Goal: Task Accomplishment & Management: Manage account settings

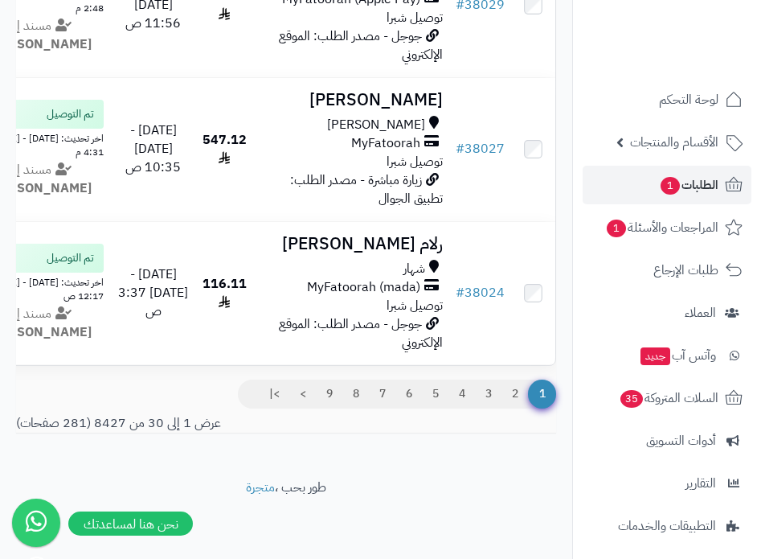
scroll to position [4583, 0]
click at [517, 408] on link "2" at bounding box center [515, 393] width 27 height 29
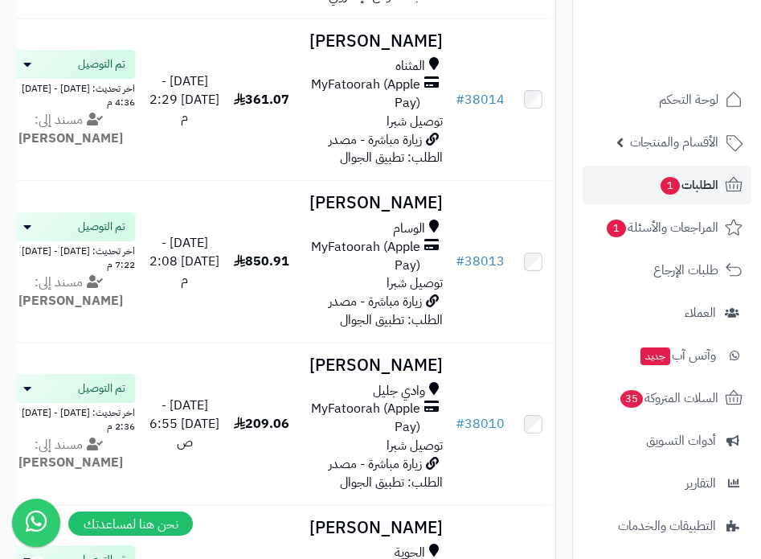
scroll to position [1126, 0]
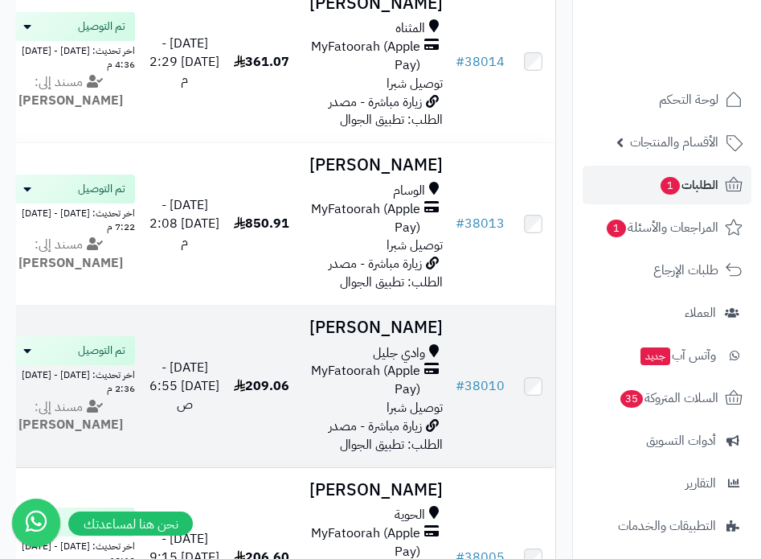
click at [267, 355] on td "209.06" at bounding box center [262, 387] width 69 height 162
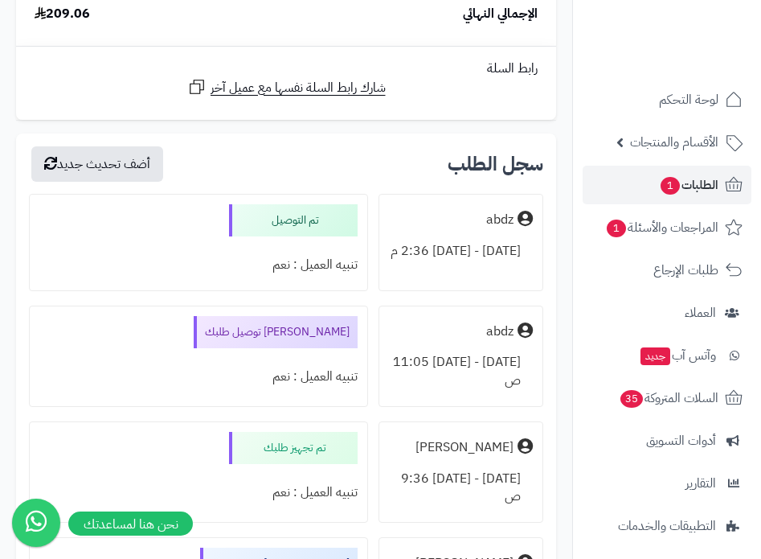
scroll to position [563, 0]
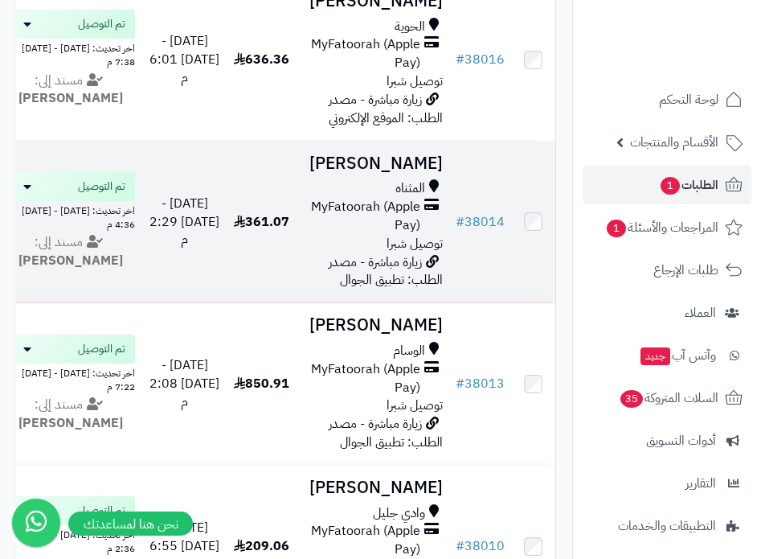
scroll to position [965, 0]
click at [474, 277] on td "# 38014" at bounding box center [480, 223] width 62 height 162
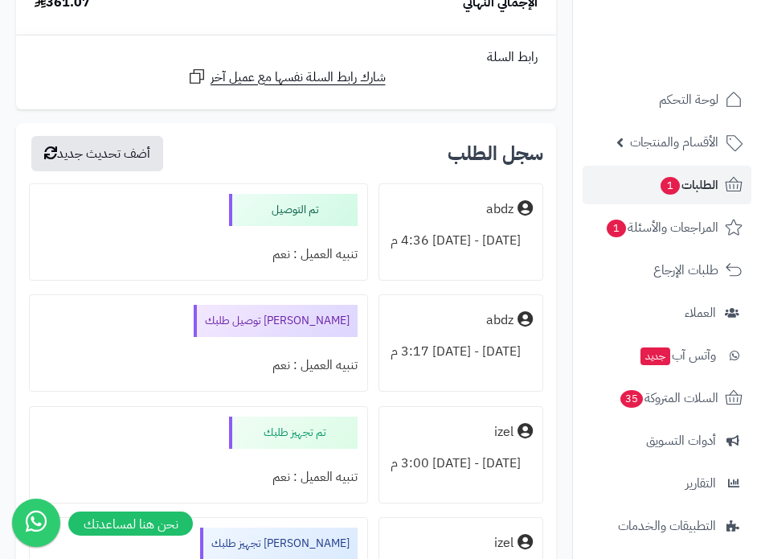
scroll to position [3296, 0]
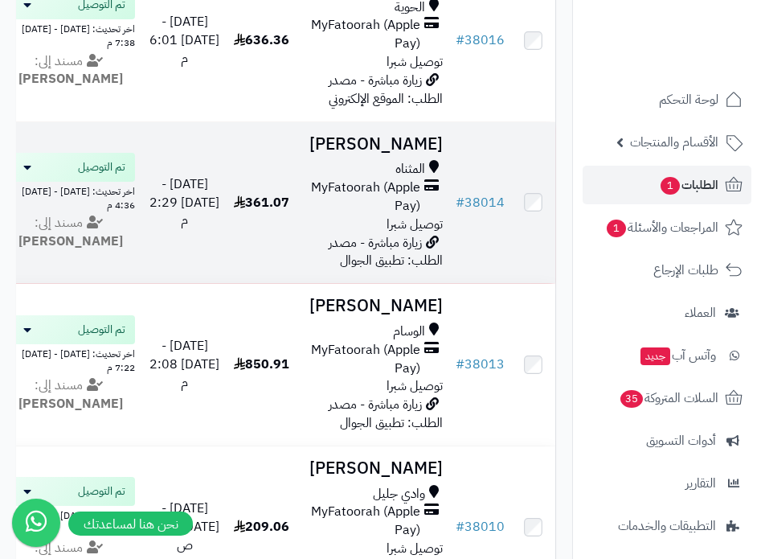
scroll to position [1045, 0]
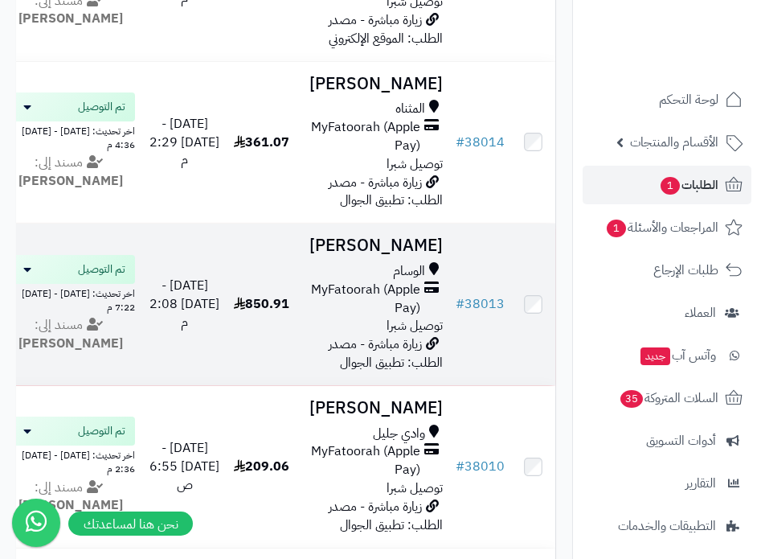
click at [482, 347] on td "# 38013" at bounding box center [480, 305] width 62 height 162
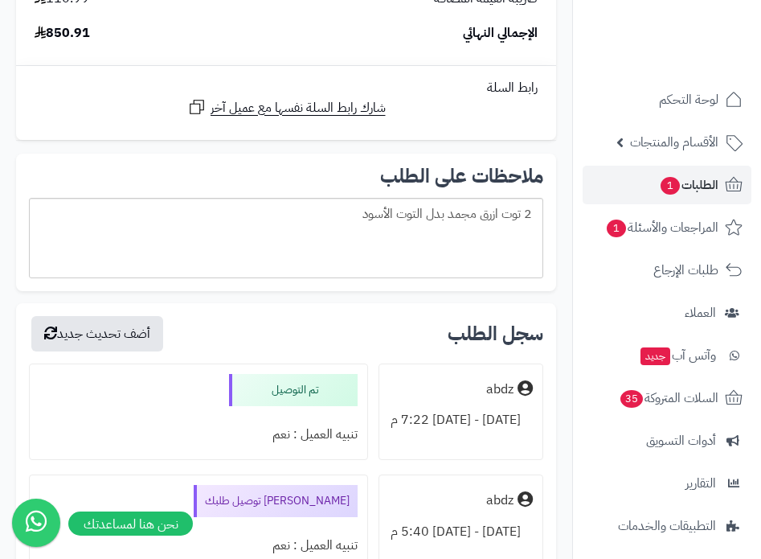
scroll to position [7236, 0]
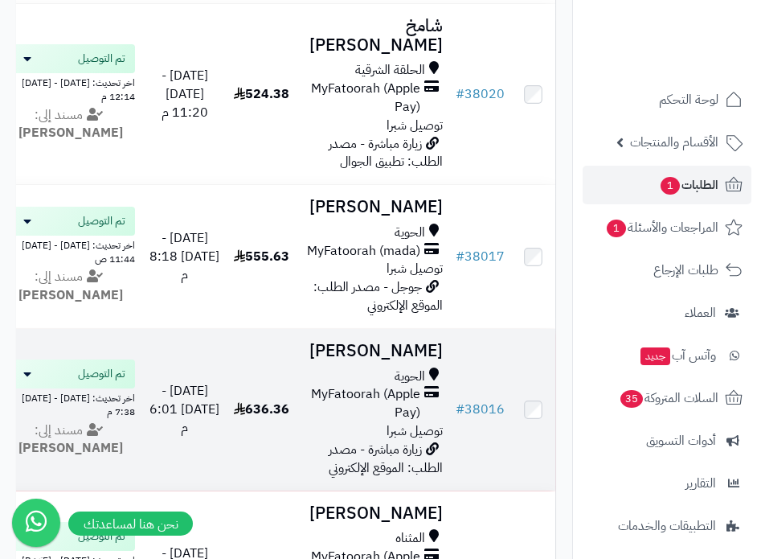
scroll to position [643, 0]
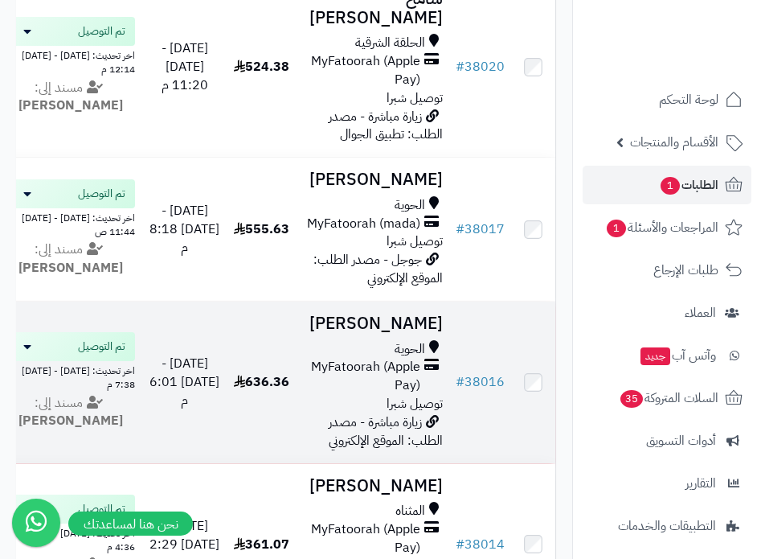
click at [276, 347] on td "636.36" at bounding box center [262, 382] width 69 height 162
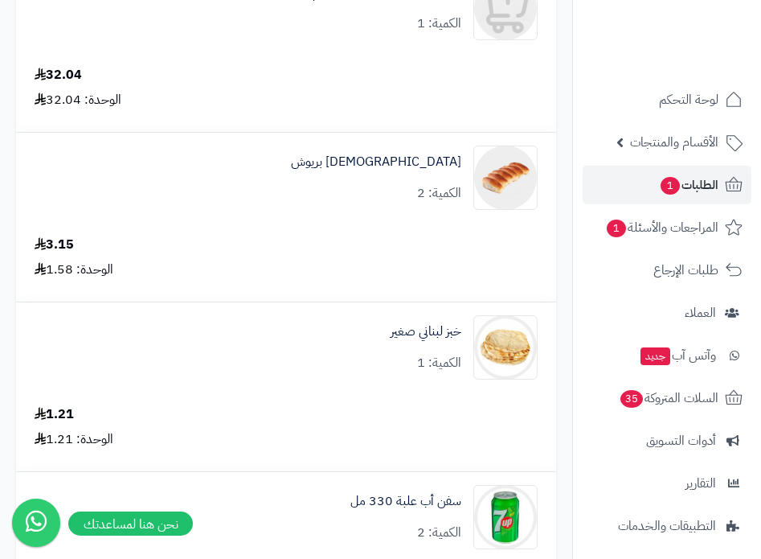
scroll to position [8442, 0]
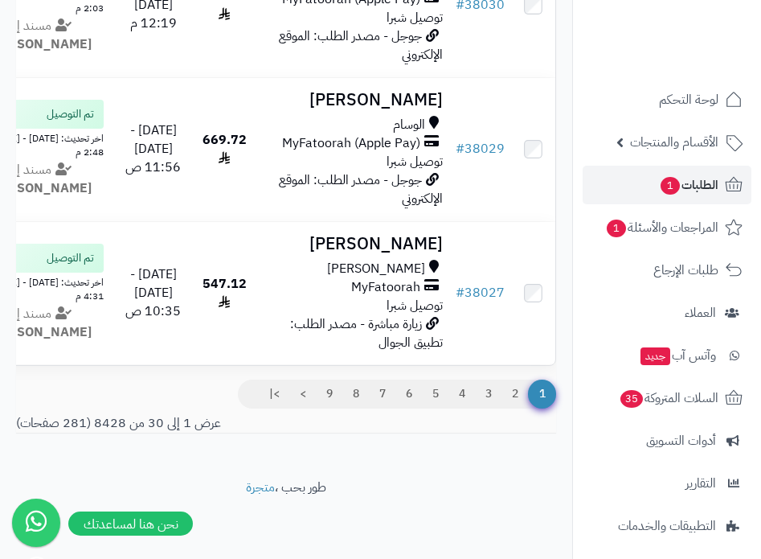
scroll to position [4614, 0]
click at [488, 395] on link "3" at bounding box center [488, 393] width 27 height 29
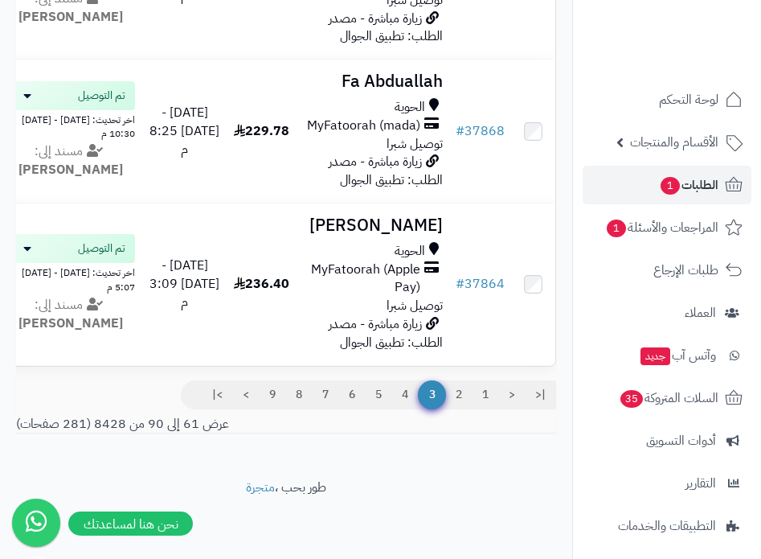
scroll to position [4743, 0]
click at [461, 409] on link "2" at bounding box center [458, 394] width 27 height 29
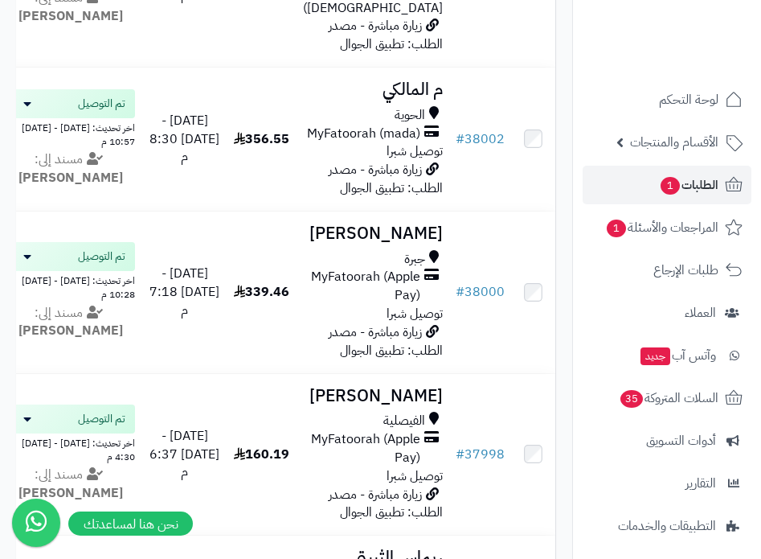
scroll to position [1769, 0]
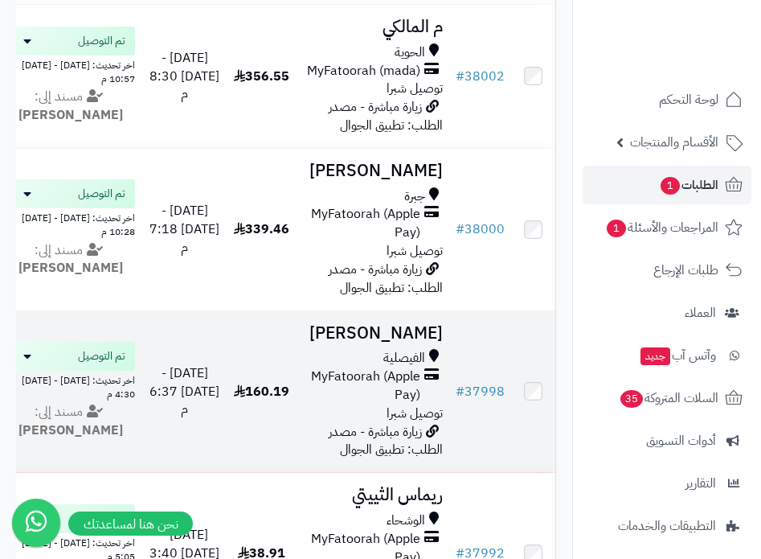
click at [228, 367] on td "[DATE] - [DATE] 6:37 م" at bounding box center [185, 392] width 86 height 162
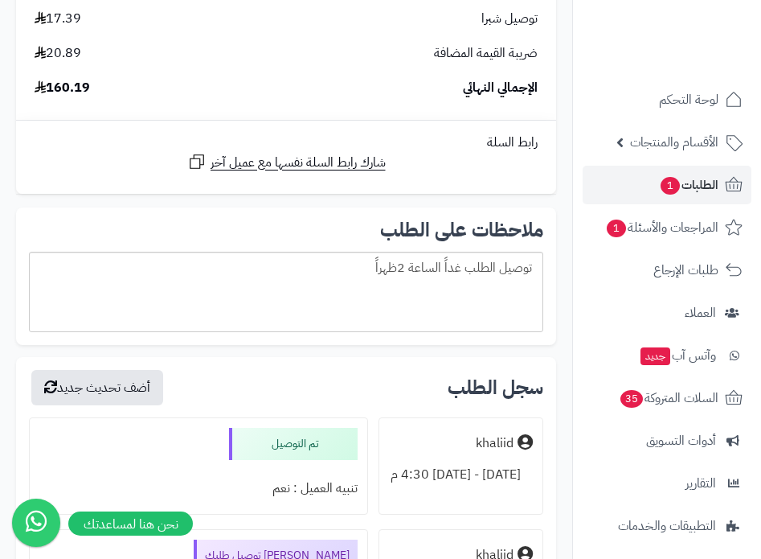
scroll to position [2090, 0]
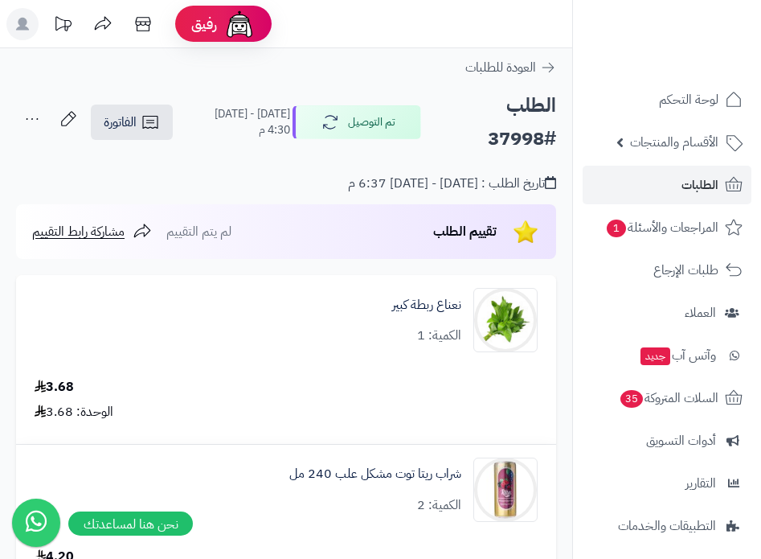
scroll to position [2090, 0]
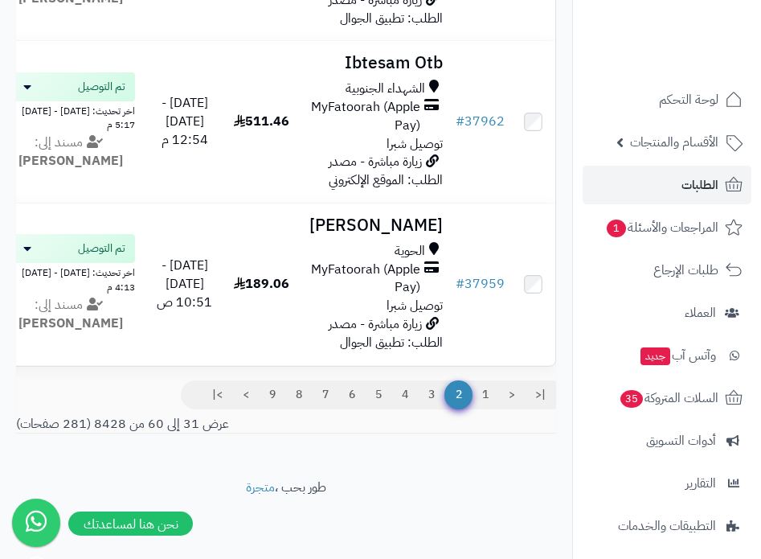
scroll to position [4871, 0]
click at [490, 394] on link "1" at bounding box center [485, 394] width 27 height 29
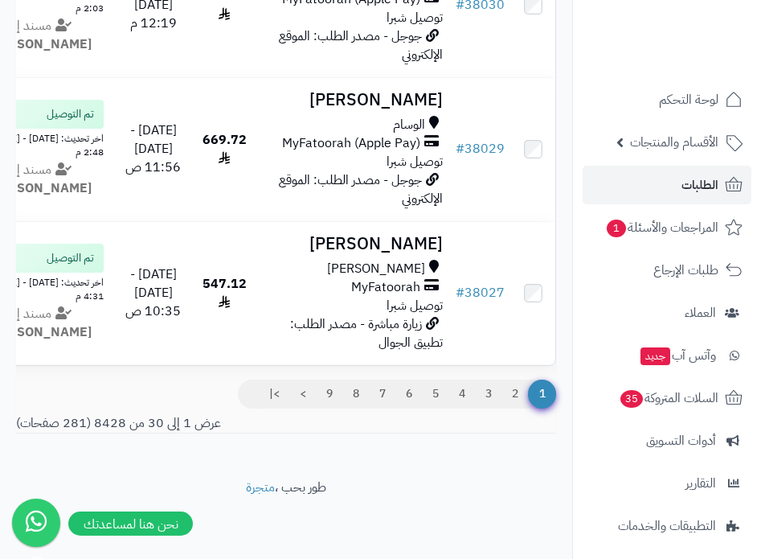
scroll to position [4614, 0]
click at [515, 392] on link "2" at bounding box center [515, 393] width 27 height 29
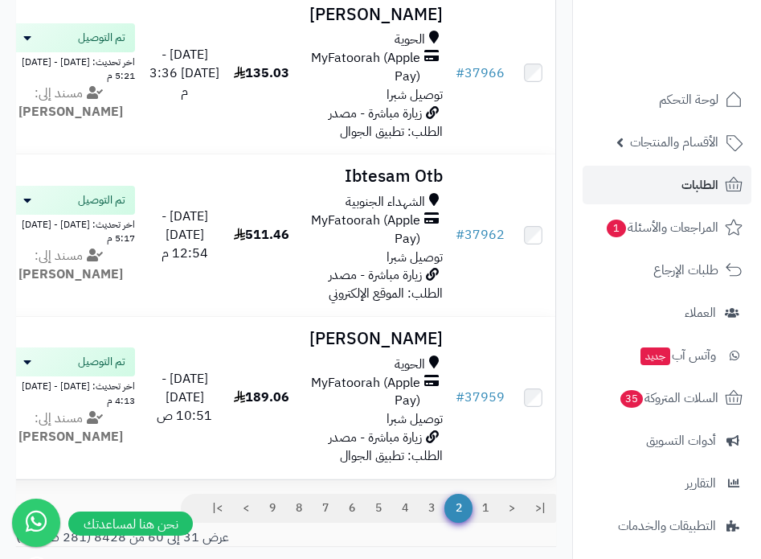
scroll to position [4871, 0]
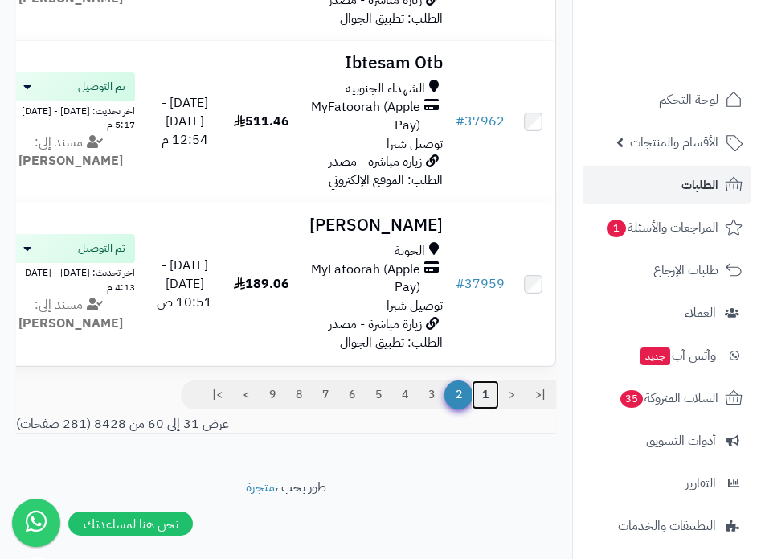
click at [488, 393] on link "1" at bounding box center [485, 394] width 27 height 29
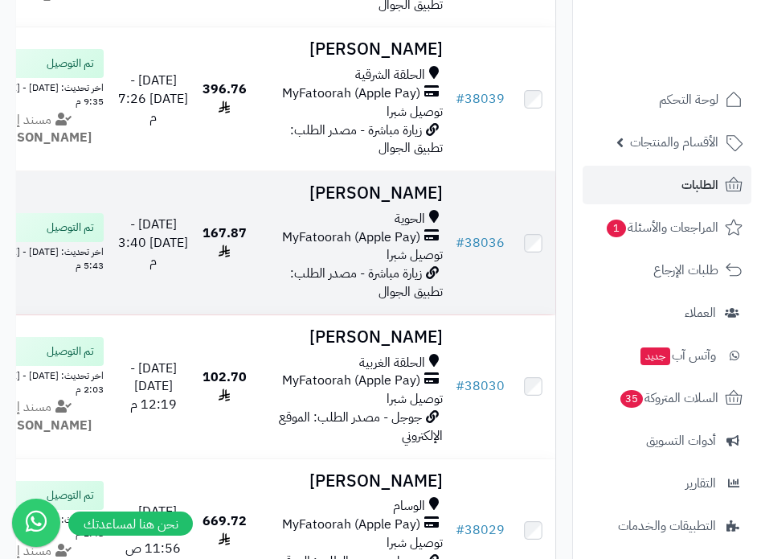
scroll to position [3890, 0]
